Goal: Information Seeking & Learning: Learn about a topic

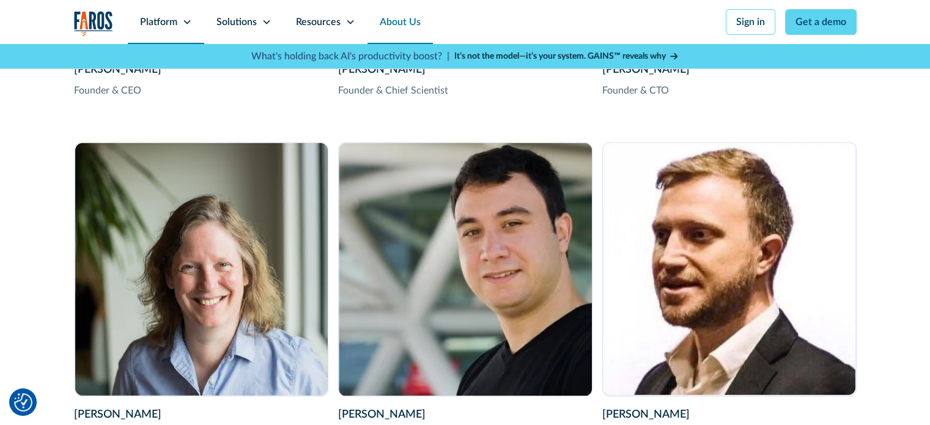
click at [171, 15] on div "Platform" at bounding box center [158, 22] width 37 height 15
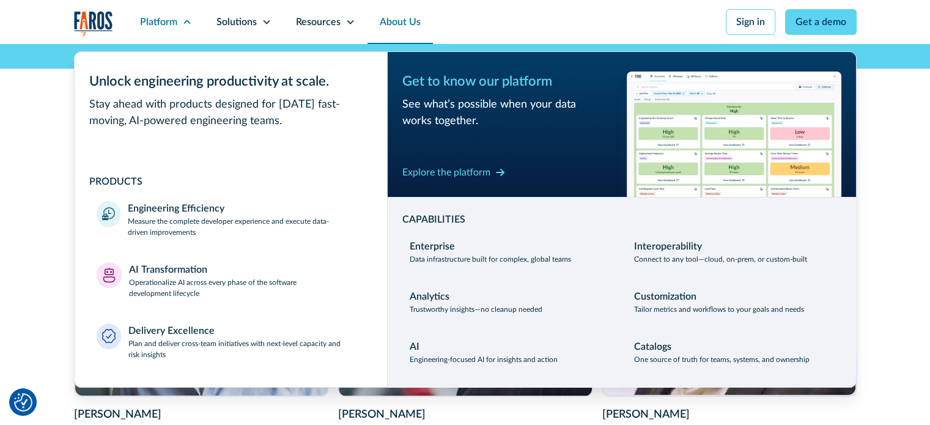
scroll to position [2200, 0]
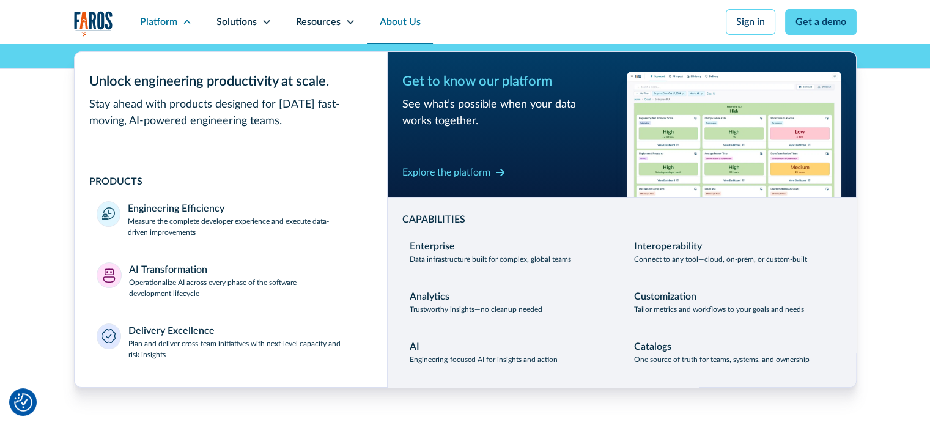
click at [404, 24] on link "About Us" at bounding box center [399, 22] width 65 height 44
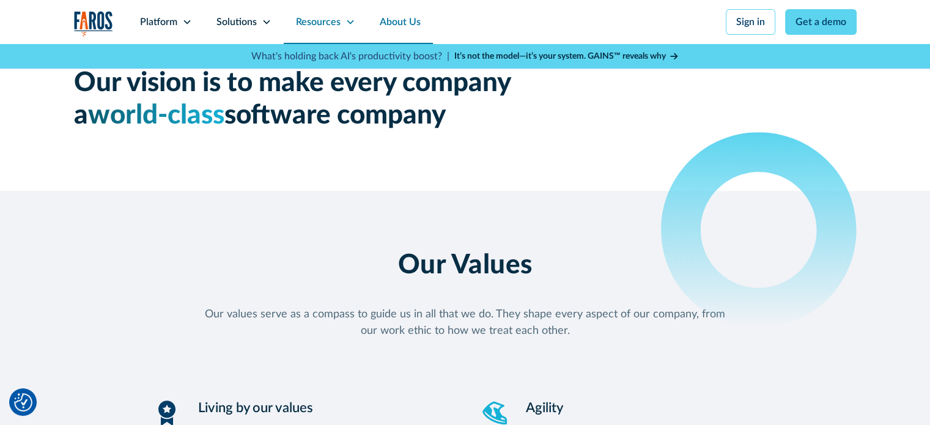
scroll to position [978, 0]
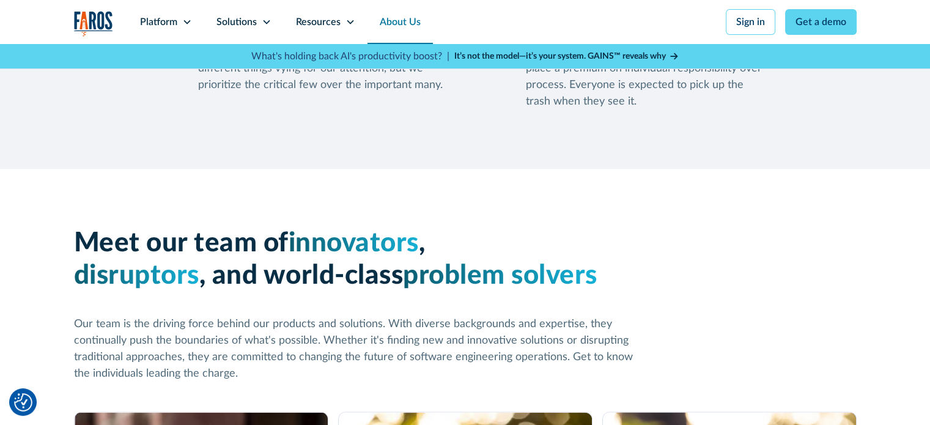
scroll to position [1528, 0]
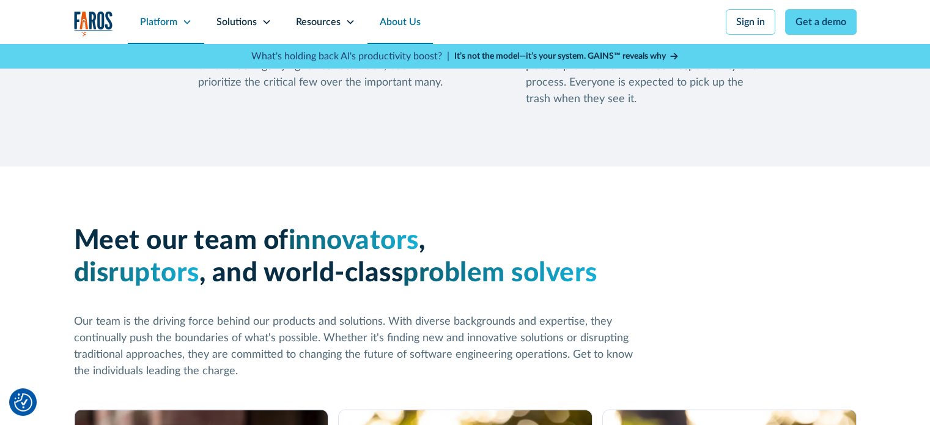
click at [189, 20] on icon at bounding box center [186, 22] width 7 height 4
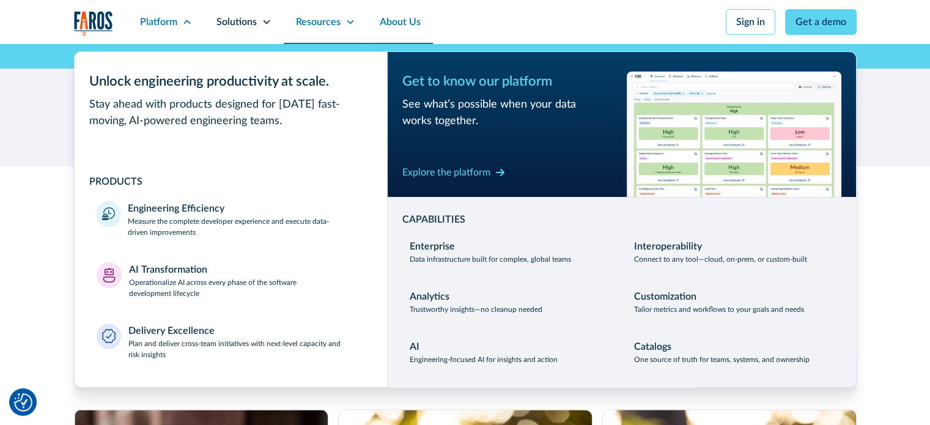
click at [328, 15] on div "Resources" at bounding box center [318, 22] width 45 height 15
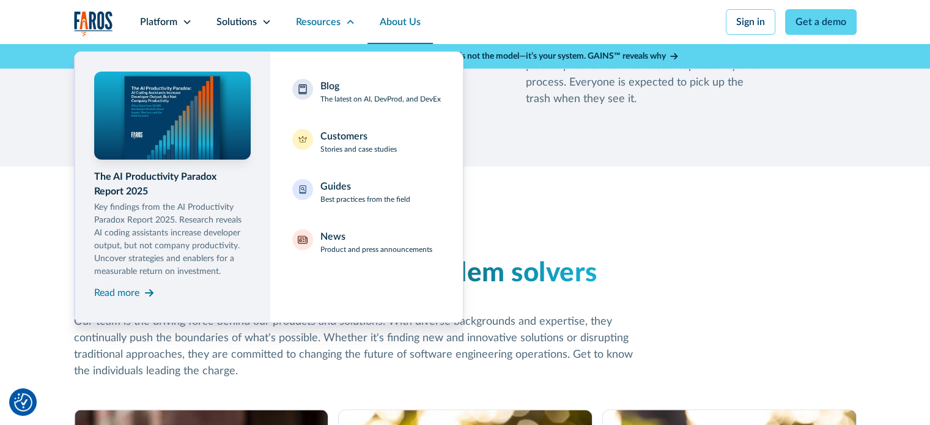
click at [412, 21] on link "About Us" at bounding box center [399, 22] width 65 height 44
